Goal: Use online tool/utility: Utilize a website feature to perform a specific function

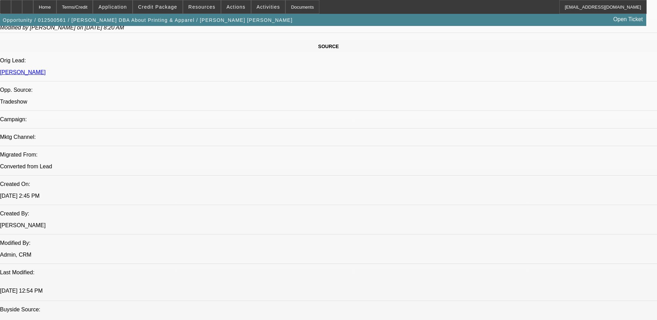
select select "0"
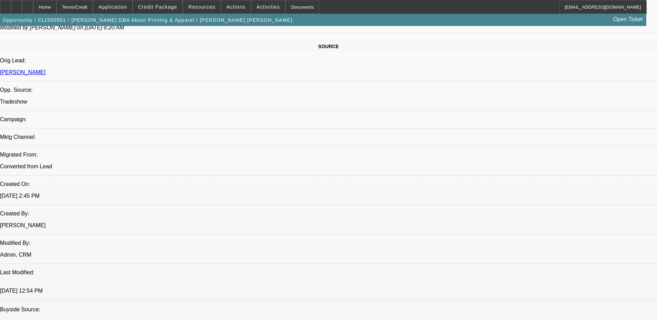
select select "0.1"
select select "0"
select select "0.1"
select select "0"
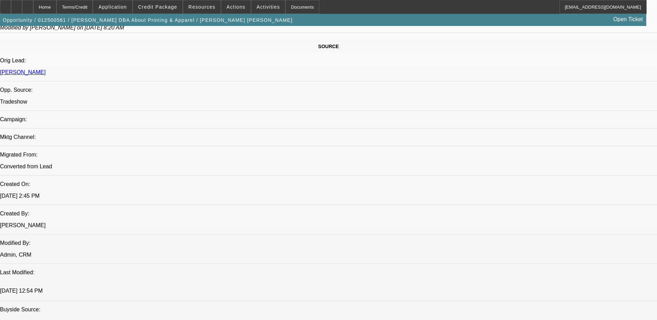
select select "2"
select select "0.1"
select select "1"
select select "3"
select select "2"
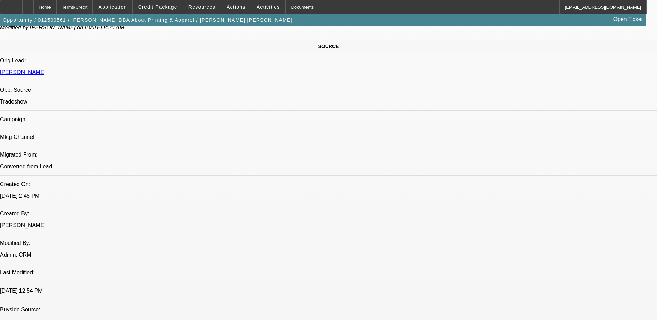
select select "1"
select select "3"
select select "4"
select select "1"
select select "3"
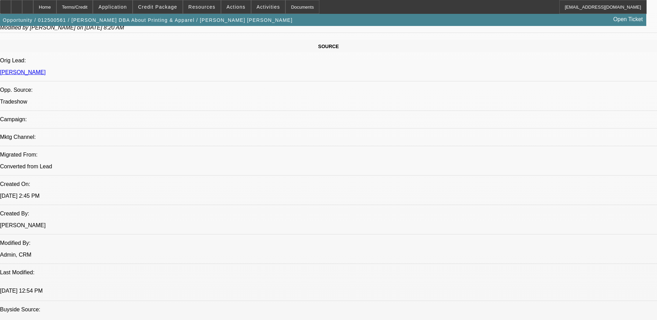
select select "4"
select select "1"
select select "2"
select select "4"
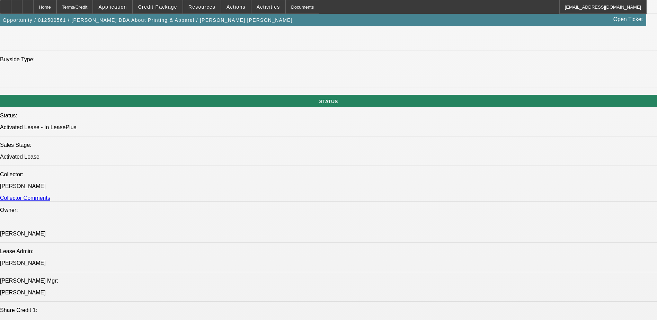
scroll to position [743, 0]
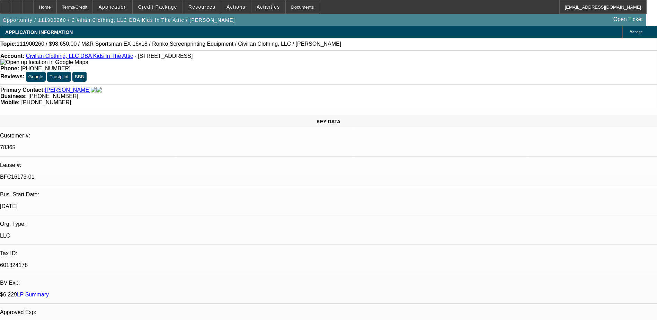
select select "0"
select select "3"
select select "0.1"
select select "0"
select select "3"
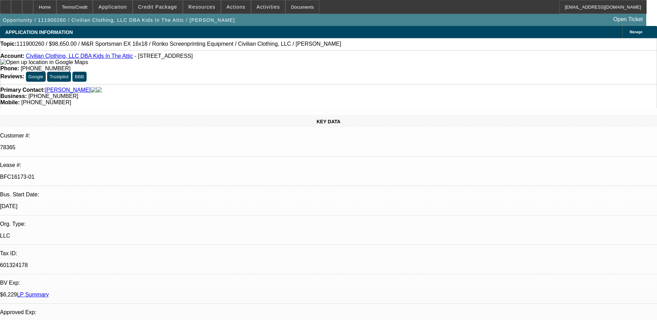
select select "0.1"
select select "0"
select select "3"
select select "0.1"
select select "0"
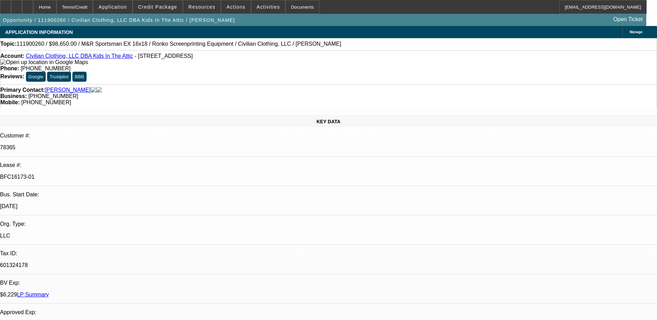
select select "3"
select select "0.1"
select select "1"
select select "2"
select select "4"
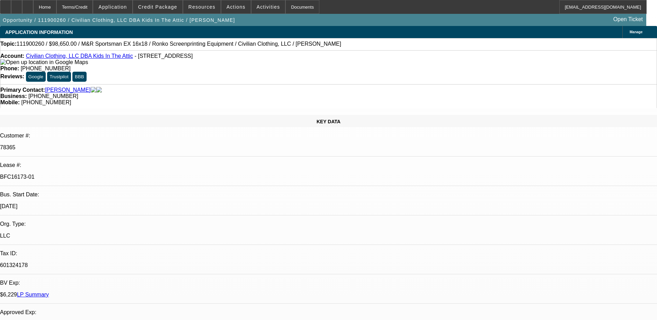
select select "1"
select select "2"
select select "4"
select select "1"
select select "2"
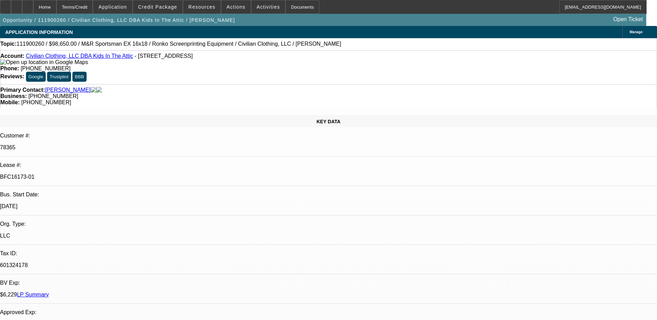
select select "4"
select select "1"
select select "2"
select select "4"
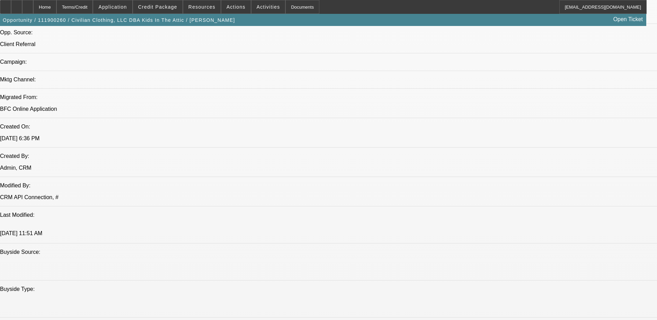
scroll to position [520, 0]
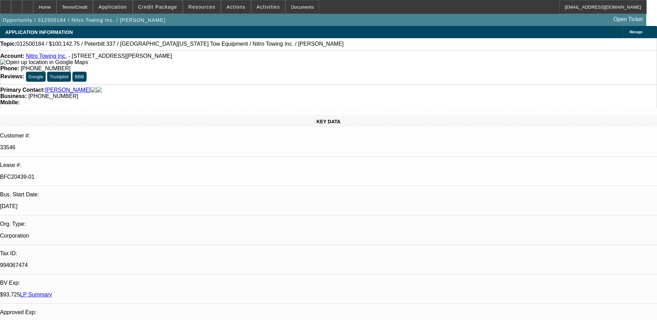
select select "0.15"
select select "2"
select select "0.1"
select select "4"
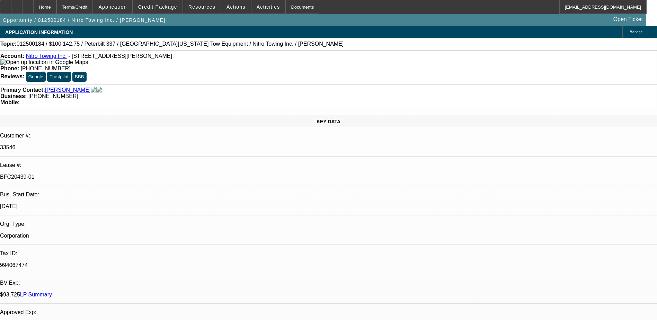
select select "0.15"
select select "2"
select select "0.1"
select select "4"
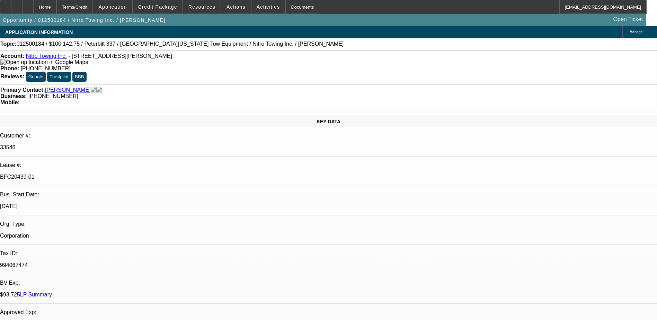
click at [52, 292] on link "LP Summary" at bounding box center [36, 295] width 32 height 6
